Goal: Information Seeking & Learning: Learn about a topic

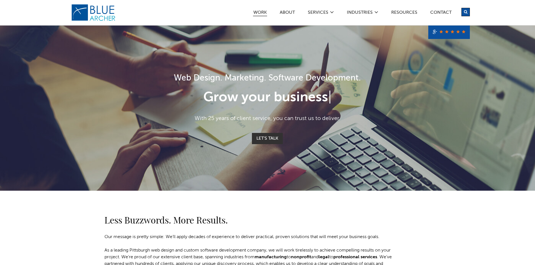
click at [254, 10] on link "Work" at bounding box center [260, 13] width 14 height 6
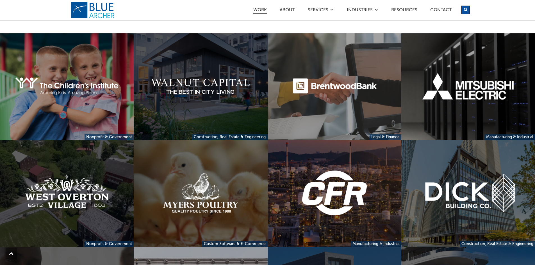
scroll to position [140, 0]
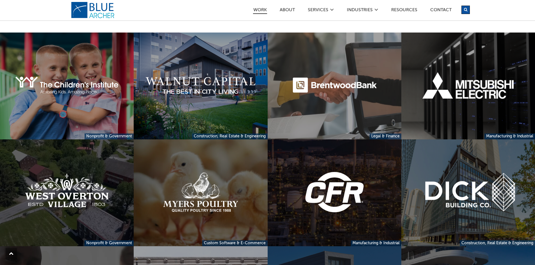
click at [331, 190] on link at bounding box center [335, 193] width 134 height 107
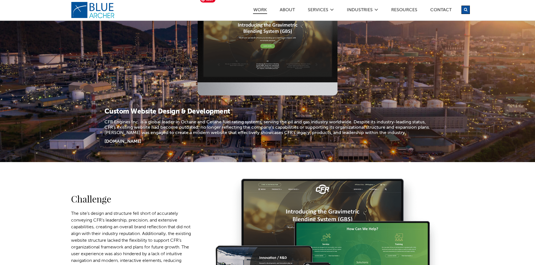
scroll to position [84, 0]
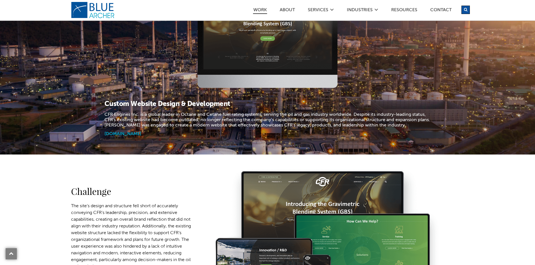
click at [134, 134] on link "www.cfrengines.com" at bounding box center [122, 134] width 37 height 4
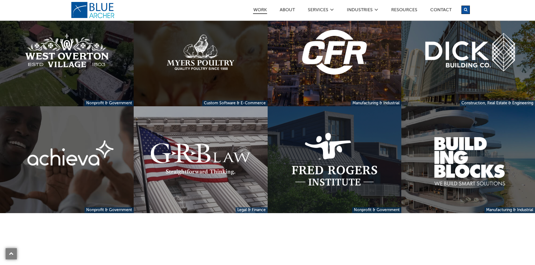
scroll to position [281, 0]
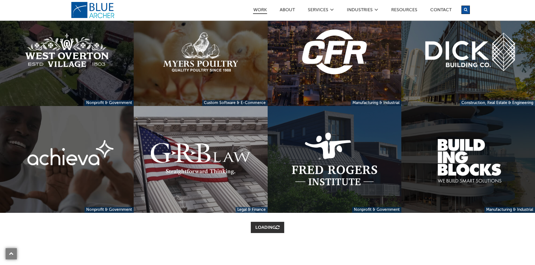
click at [467, 173] on link at bounding box center [468, 159] width 134 height 107
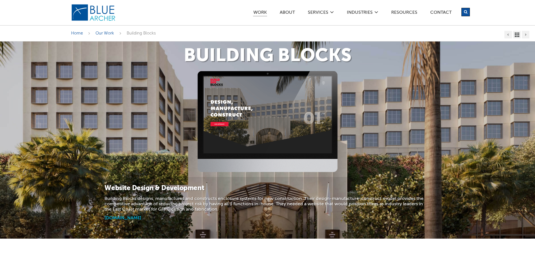
click at [131, 219] on link "www.buildingblocks.com" at bounding box center [122, 218] width 37 height 4
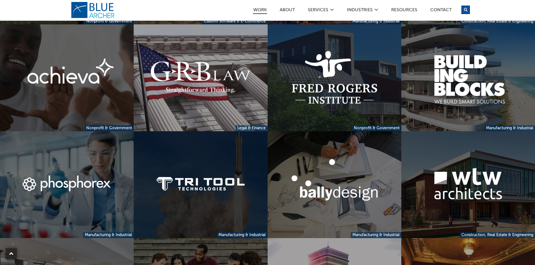
scroll to position [393, 0]
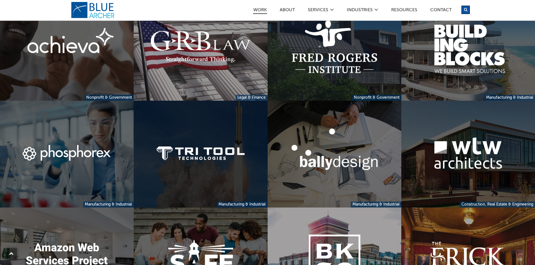
click at [220, 166] on link at bounding box center [201, 154] width 134 height 107
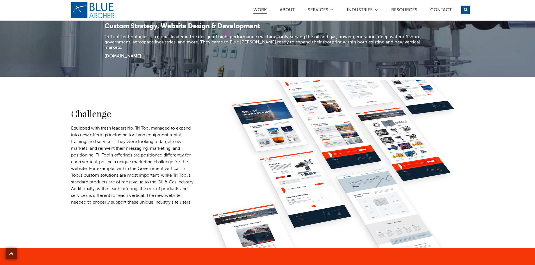
scroll to position [140, 0]
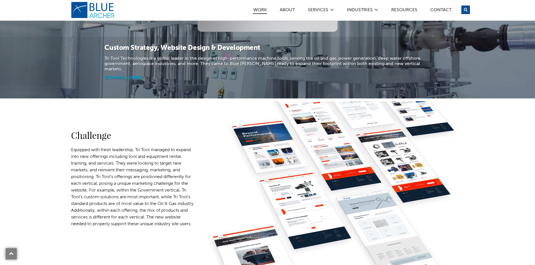
click at [129, 76] on link "www.tritool.com" at bounding box center [122, 78] width 37 height 4
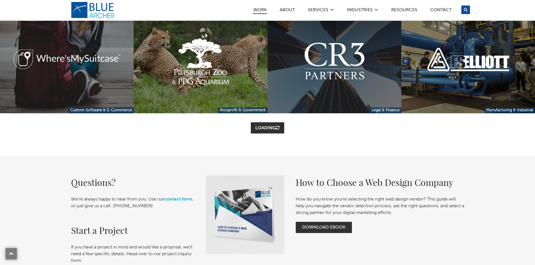
scroll to position [702, 0]
